Goal: Task Accomplishment & Management: Use online tool/utility

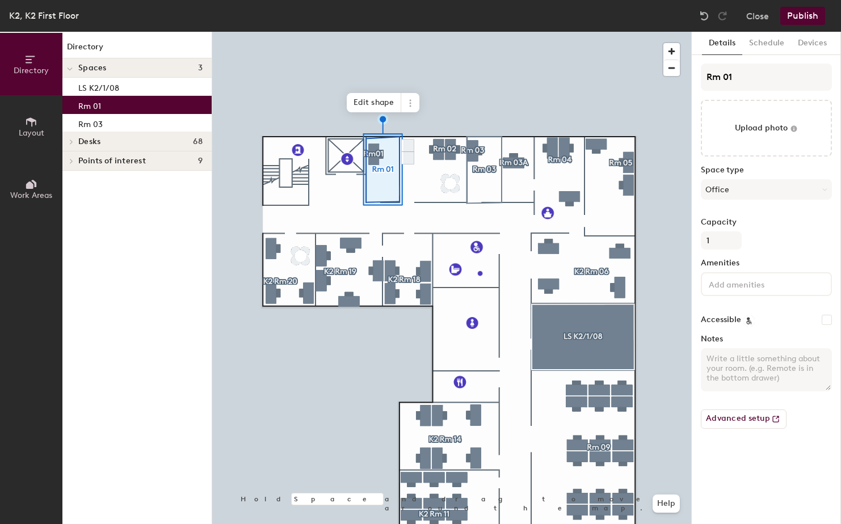
click at [121, 104] on div "Rm 01" at bounding box center [136, 105] width 149 height 18
click at [29, 123] on icon at bounding box center [31, 122] width 12 height 12
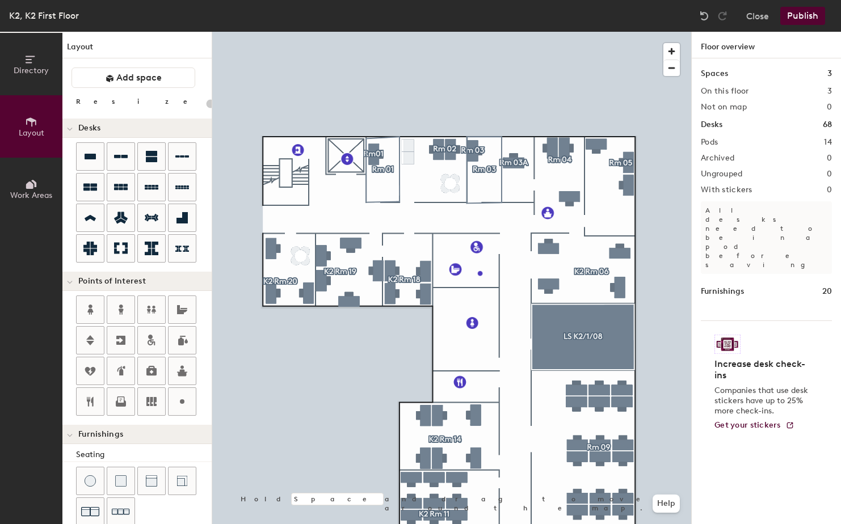
click at [800, 17] on button "Publish" at bounding box center [802, 16] width 45 height 18
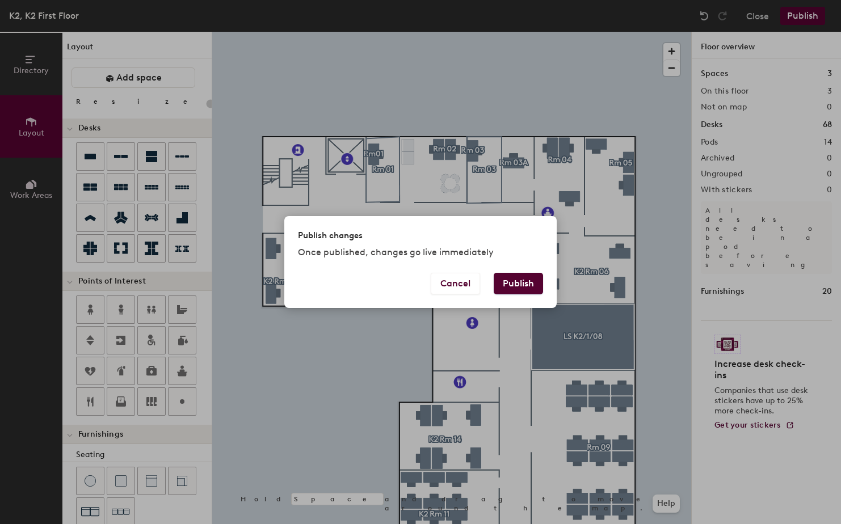
click at [518, 282] on button "Publish" at bounding box center [517, 284] width 49 height 22
type input "20"
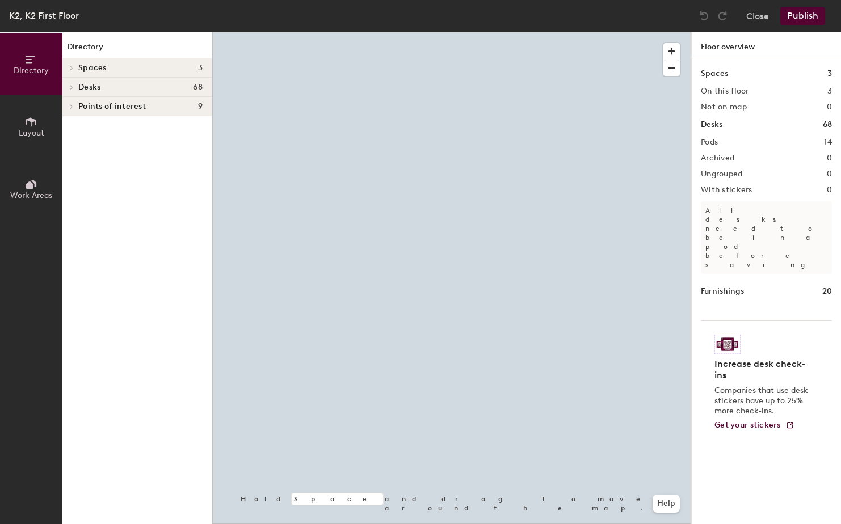
click at [36, 191] on span "Work Areas" at bounding box center [31, 196] width 42 height 10
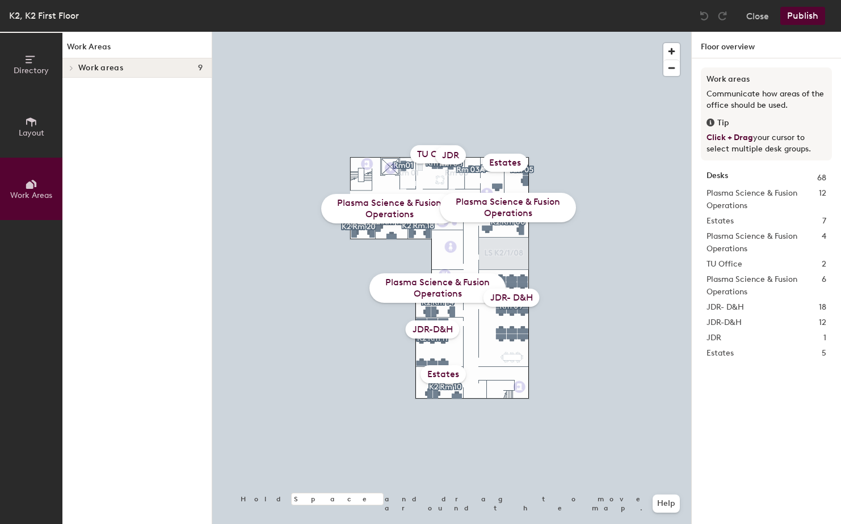
click at [32, 189] on icon at bounding box center [31, 184] width 12 height 12
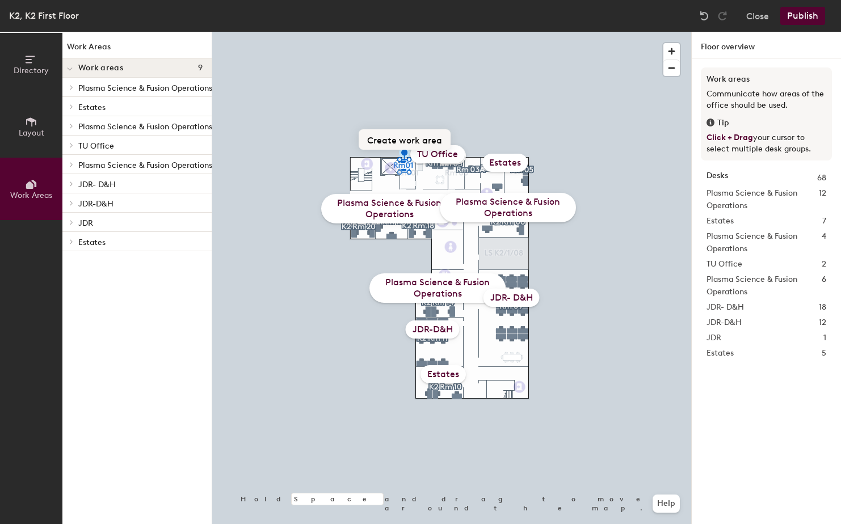
click at [401, 138] on button "Create work area" at bounding box center [404, 139] width 92 height 20
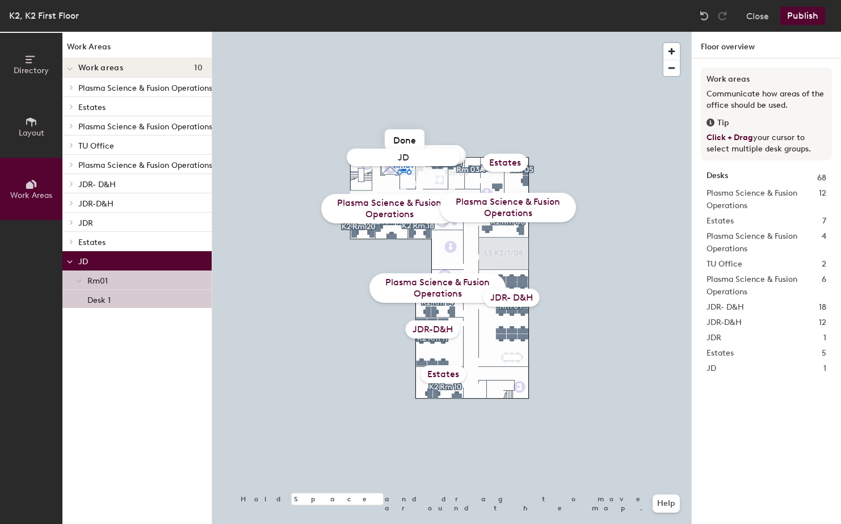
type input "JDR"
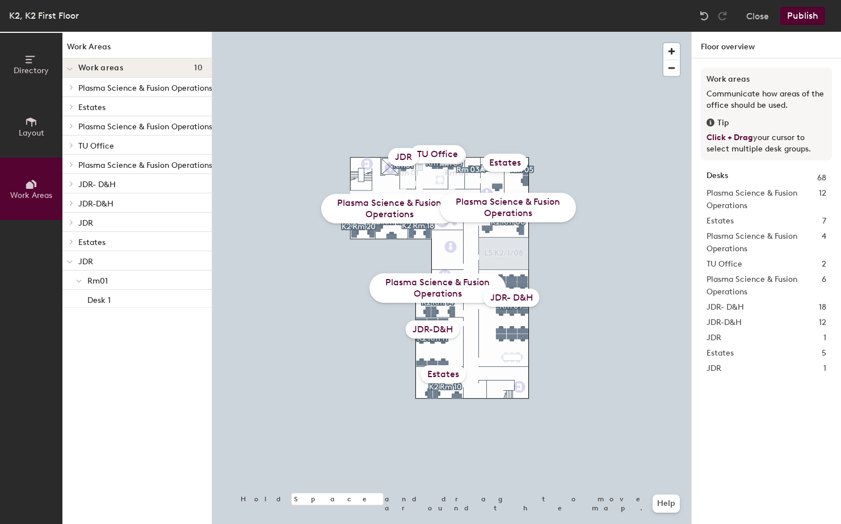
click at [798, 19] on button "Publish" at bounding box center [802, 16] width 45 height 18
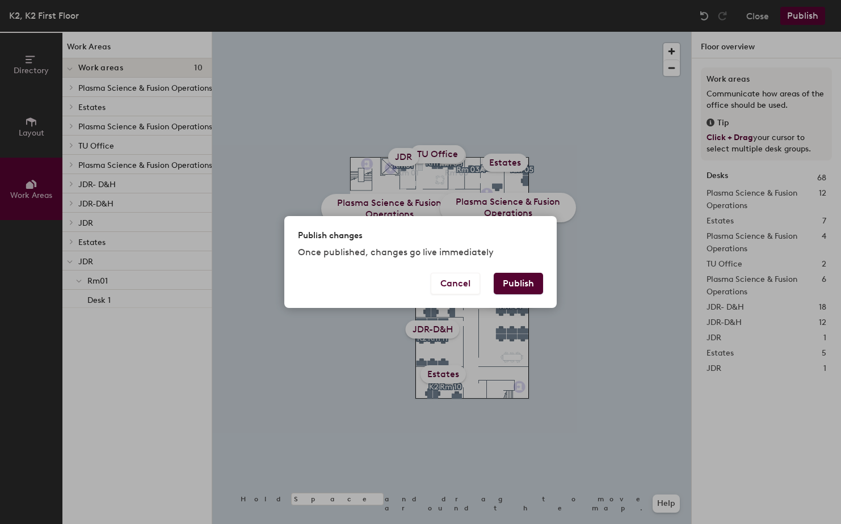
click at [525, 281] on button "Publish" at bounding box center [517, 284] width 49 height 22
